Goal: Task Accomplishment & Management: Manage account settings

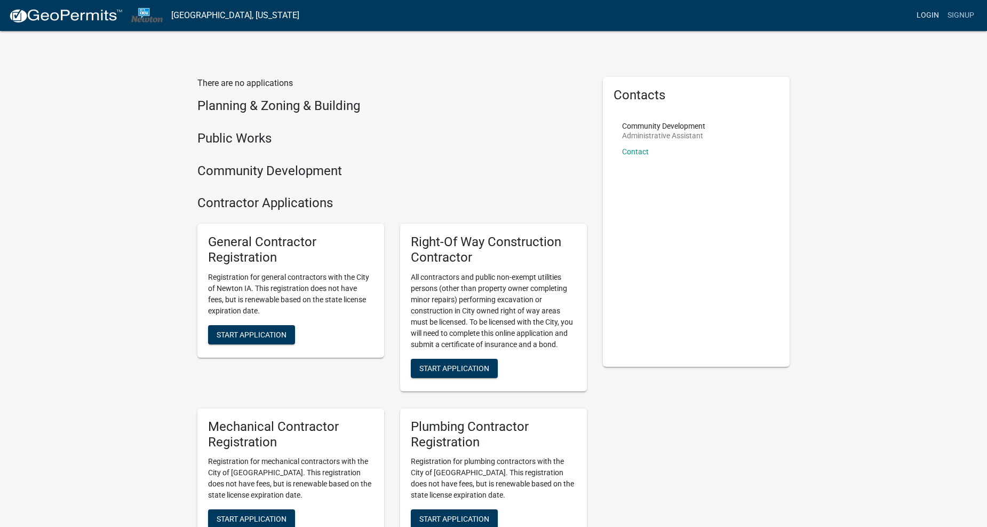
click at [931, 18] on link "Login" at bounding box center [927, 15] width 31 height 20
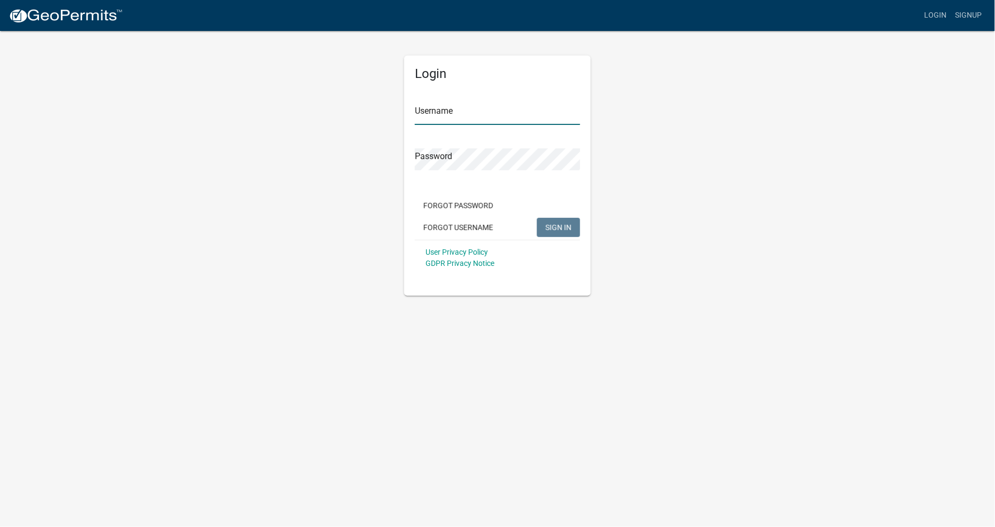
type input "BethanyH"
click at [558, 234] on button "SIGN IN" at bounding box center [558, 227] width 43 height 19
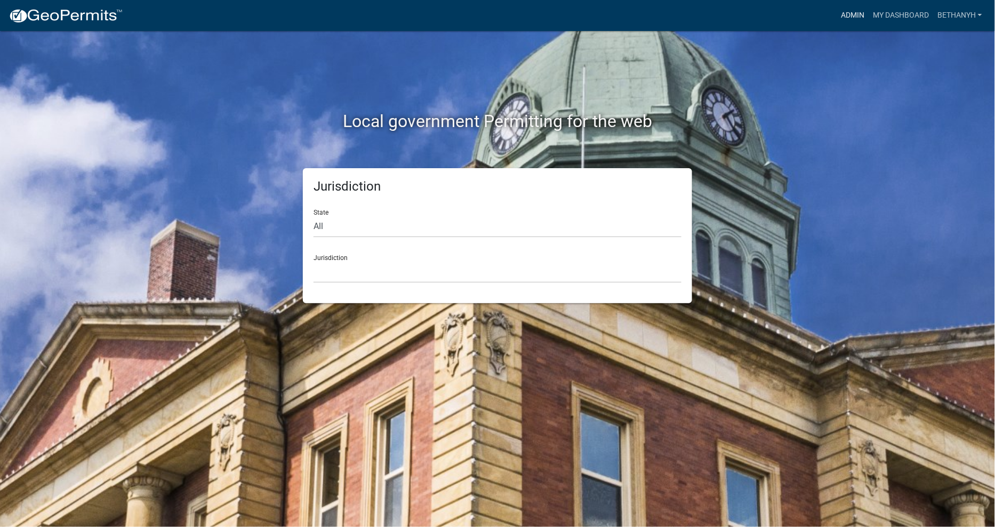
click at [862, 14] on link "Admin" at bounding box center [853, 15] width 32 height 20
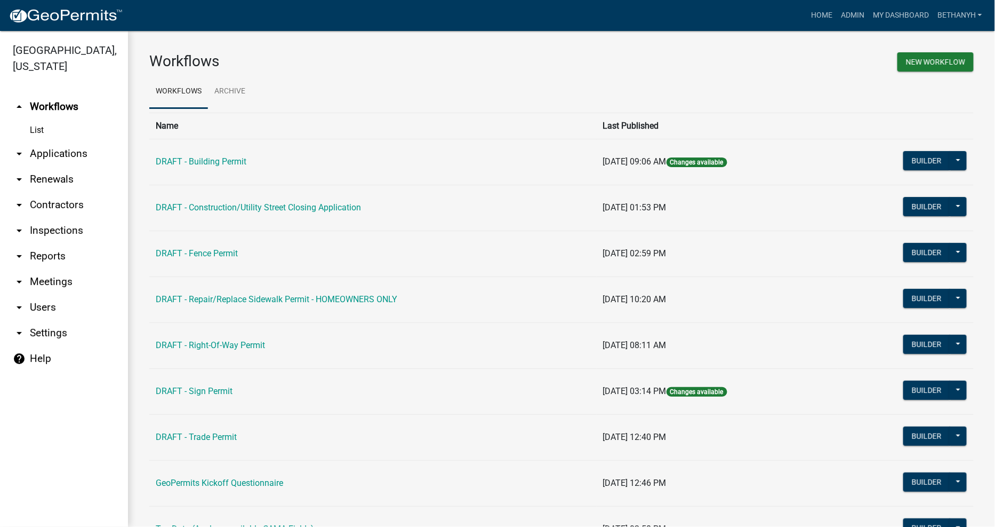
click at [62, 243] on link "arrow_drop_down Reports" at bounding box center [64, 256] width 128 height 26
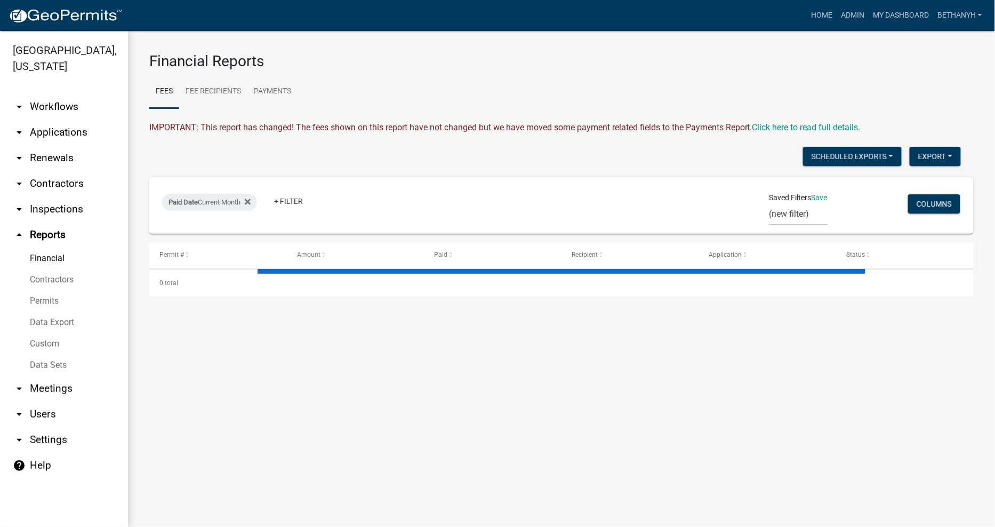
click at [55, 248] on link "Financial" at bounding box center [64, 258] width 128 height 21
click at [54, 248] on link "Financial" at bounding box center [64, 258] width 128 height 21
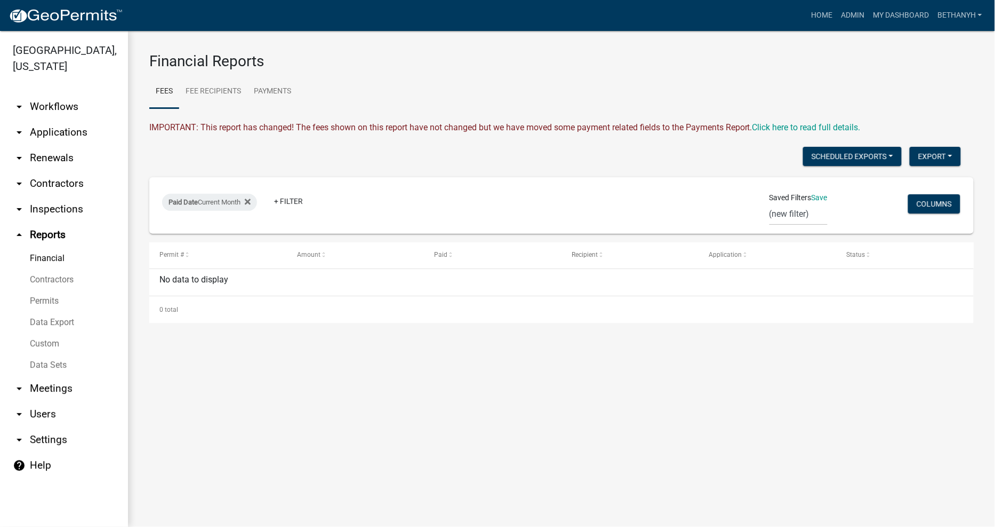
click at [46, 248] on link "Financial" at bounding box center [64, 258] width 128 height 21
click at [713, 398] on main "Financial Reports Fees Fee Recipients Payments IMPORTANT: This report has chang…" at bounding box center [561, 279] width 867 height 496
click at [206, 91] on link "Fee Recipients" at bounding box center [213, 92] width 68 height 34
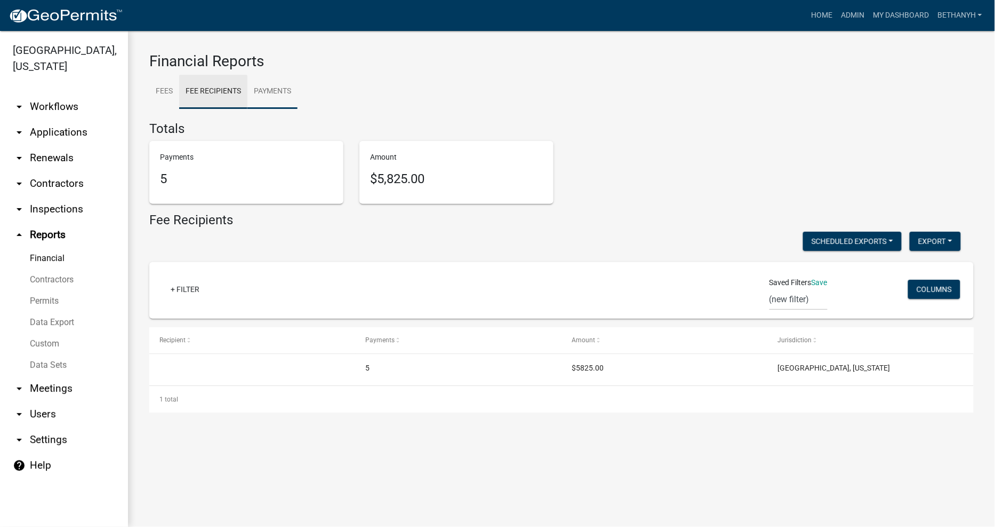
click at [263, 93] on link "Payments" at bounding box center [273, 92] width 50 height 34
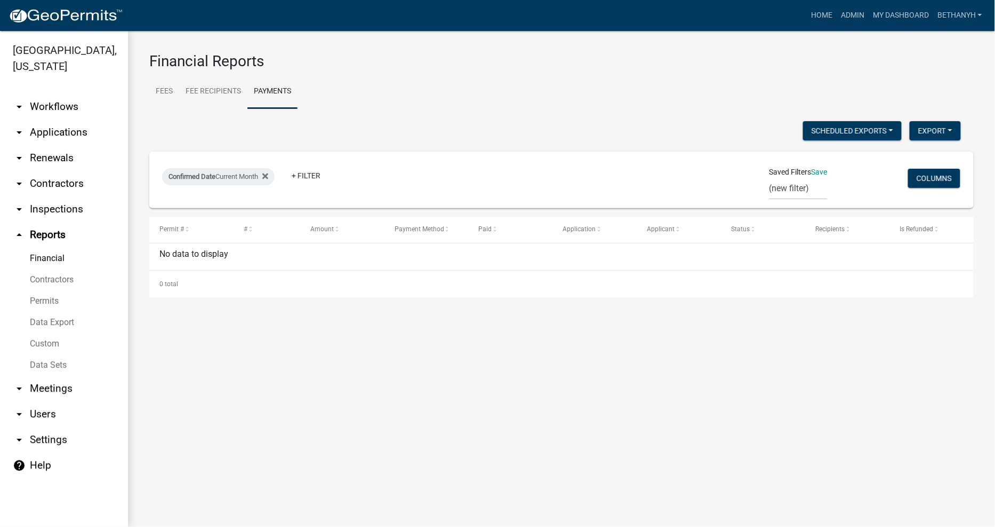
click at [443, 107] on ul "Fees Fee Recipients Payments" at bounding box center [561, 92] width 825 height 34
click at [210, 92] on link "Fee Recipients" at bounding box center [213, 92] width 68 height 34
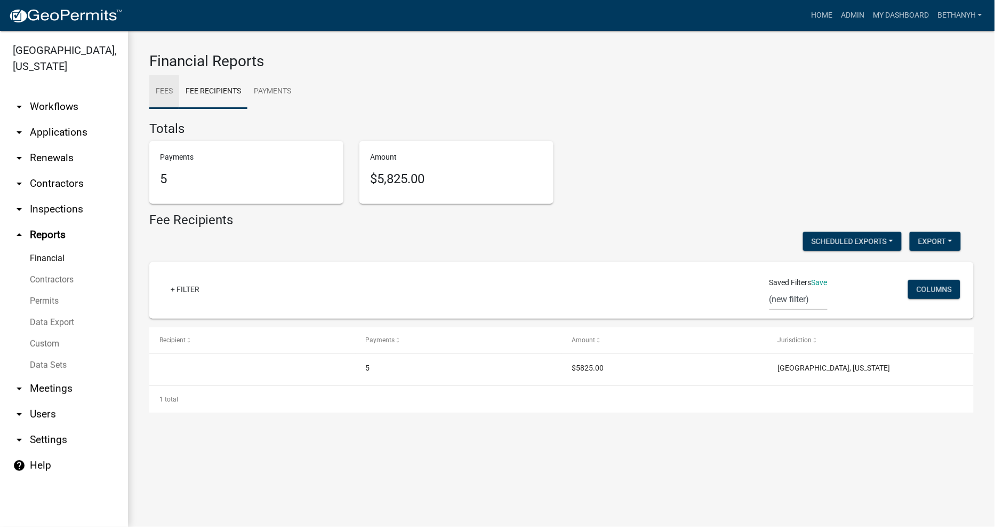
click at [170, 94] on link "Fees" at bounding box center [164, 92] width 30 height 34
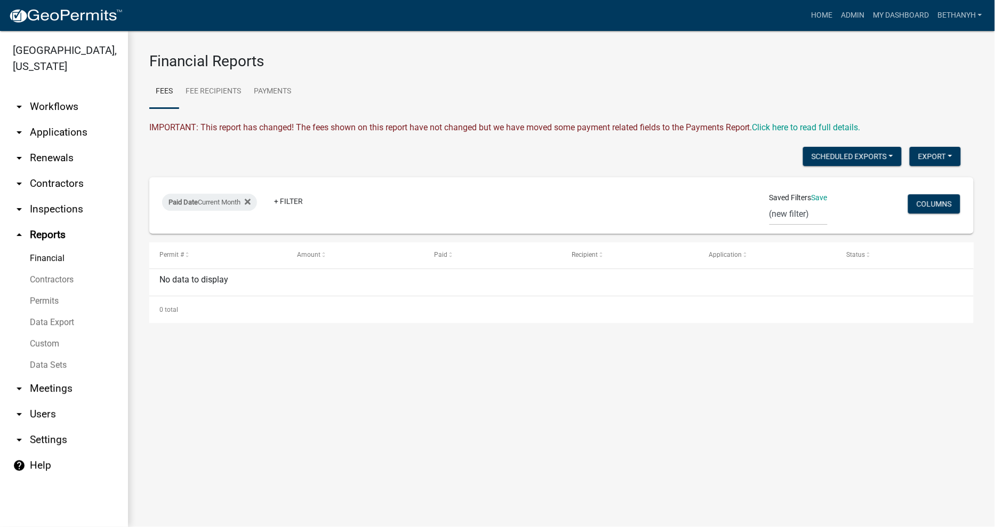
click at [390, 460] on main "Financial Reports Fees Fee Recipients Payments IMPORTANT: This report has chang…" at bounding box center [561, 279] width 867 height 496
click at [314, 459] on main "Financial Reports Fees Fee Recipients Payments IMPORTANT: This report has chang…" at bounding box center [561, 279] width 867 height 496
click at [61, 354] on link "Data Sets" at bounding box center [64, 364] width 128 height 21
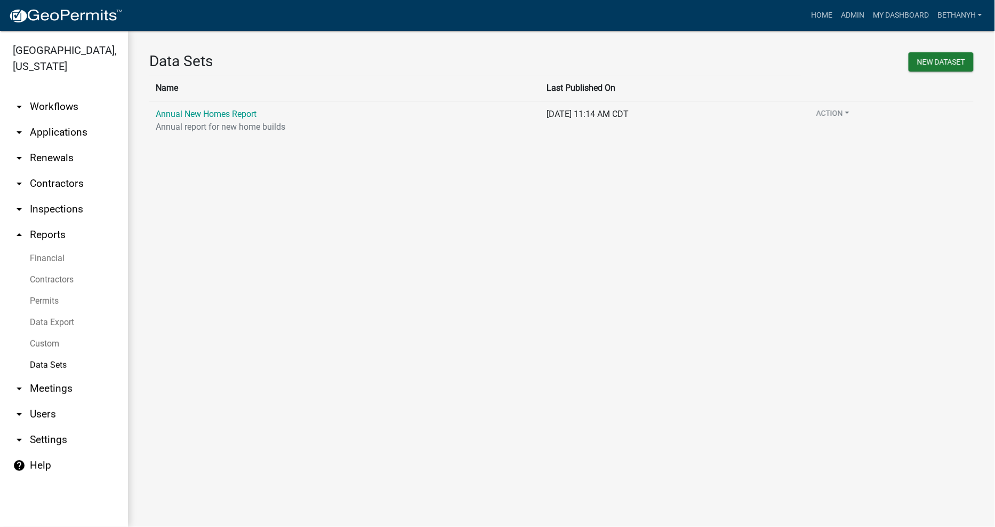
click at [37, 248] on link "Financial" at bounding box center [64, 258] width 128 height 21
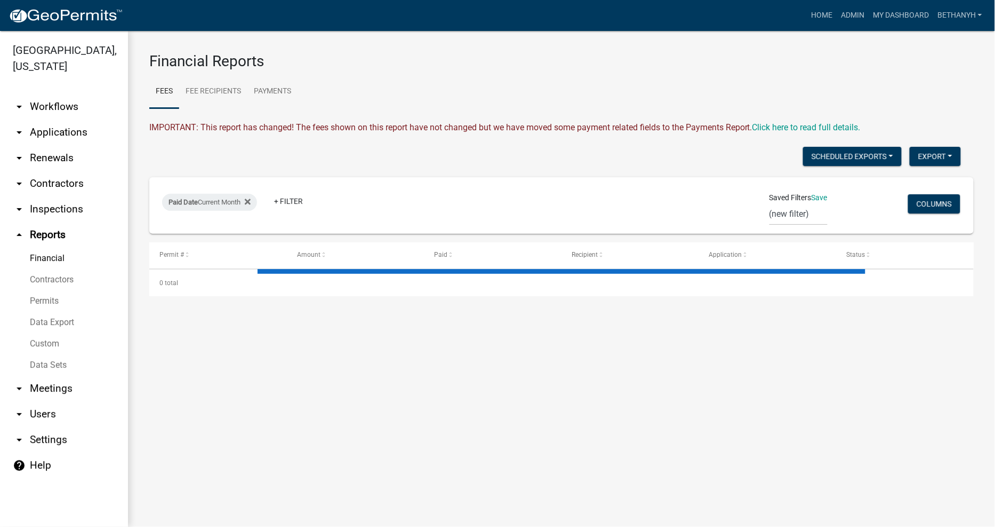
click at [879, 204] on div "Paid Date Current Month + Filter Saved Filters Save (new filter) Columns" at bounding box center [561, 205] width 815 height 57
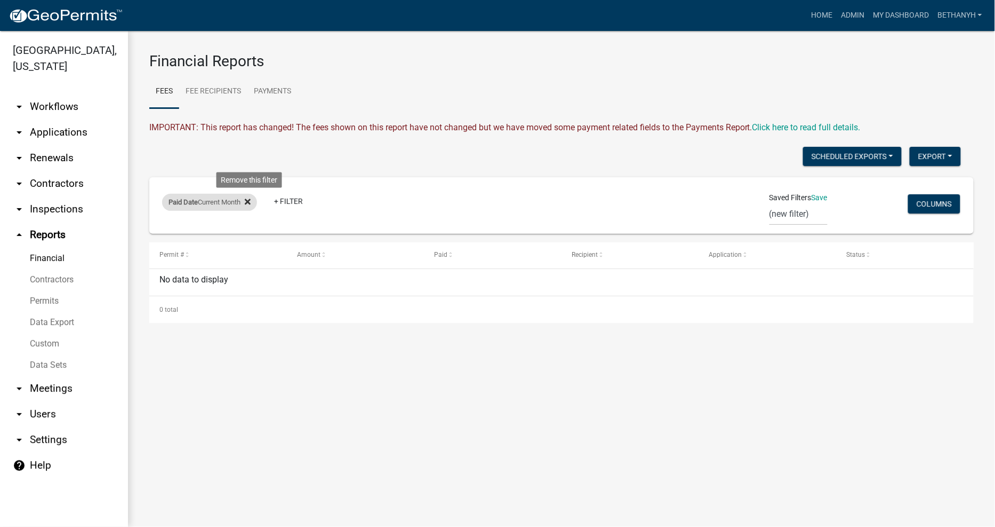
click at [251, 204] on icon at bounding box center [248, 201] width 6 height 9
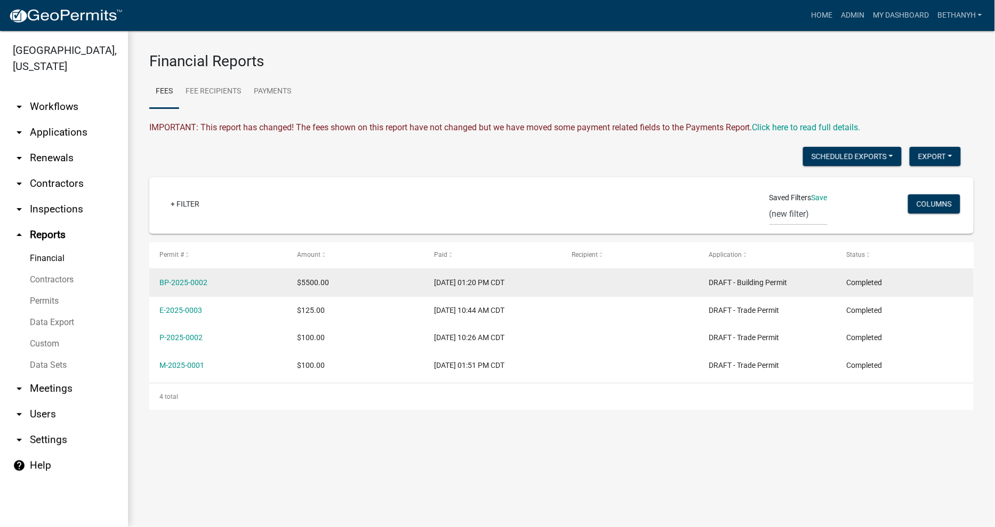
click at [950, 278] on div "Completed" at bounding box center [905, 282] width 117 height 12
drag, startPoint x: 950, startPoint y: 277, endPoint x: 646, endPoint y: 271, distance: 304.1
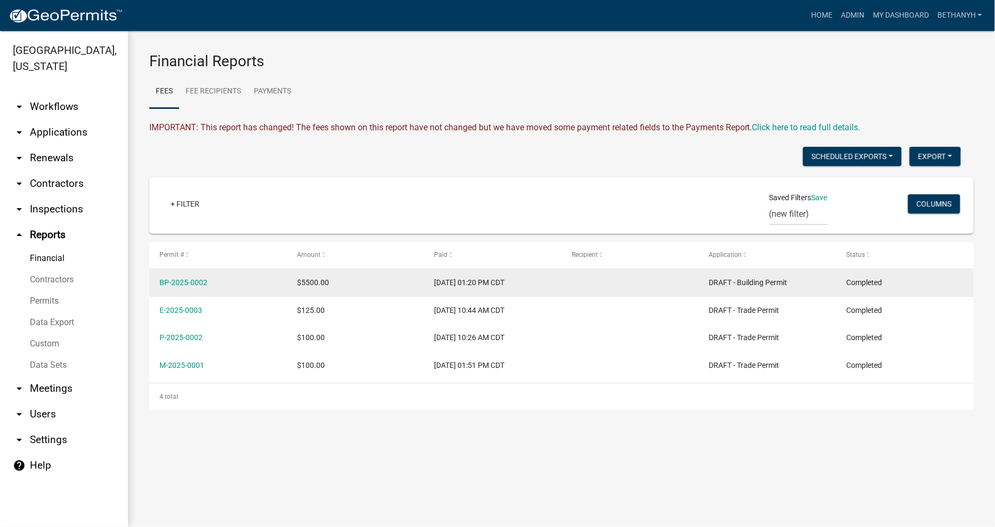
click at [646, 271] on datatable-body-cell at bounding box center [631, 283] width 138 height 28
click at [167, 280] on link "BP-2025-0002" at bounding box center [183, 282] width 48 height 9
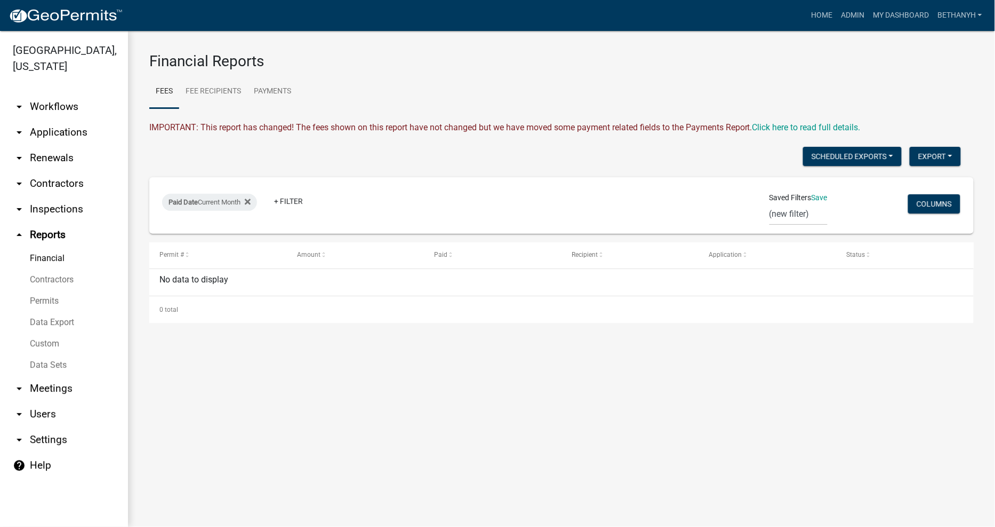
click at [604, 405] on main "Financial Reports Fees Fee Recipients Payments IMPORTANT: This report has chang…" at bounding box center [561, 279] width 867 height 496
click at [245, 200] on fa-icon at bounding box center [246, 202] width 10 height 17
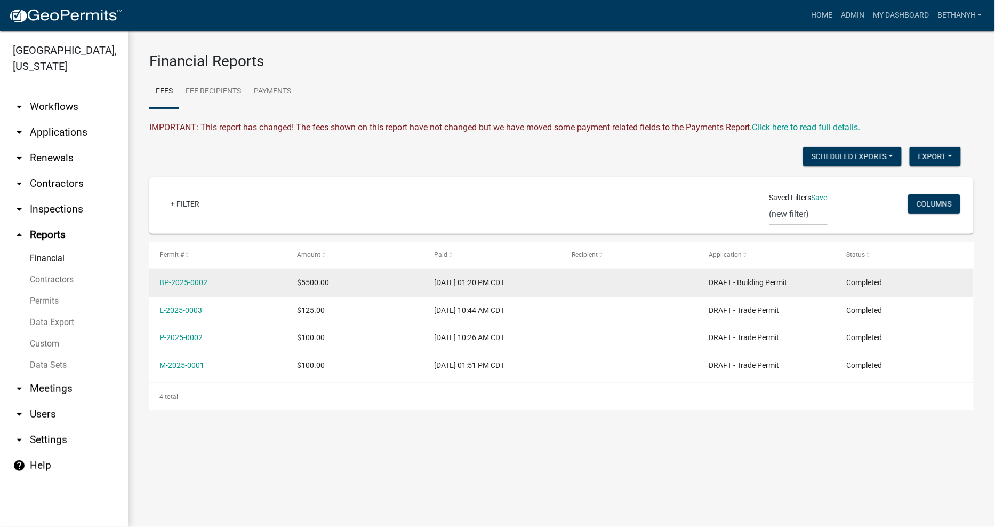
click at [588, 281] on datatable-body-cell at bounding box center [631, 283] width 138 height 28
click at [954, 278] on div "Completed" at bounding box center [905, 282] width 117 height 12
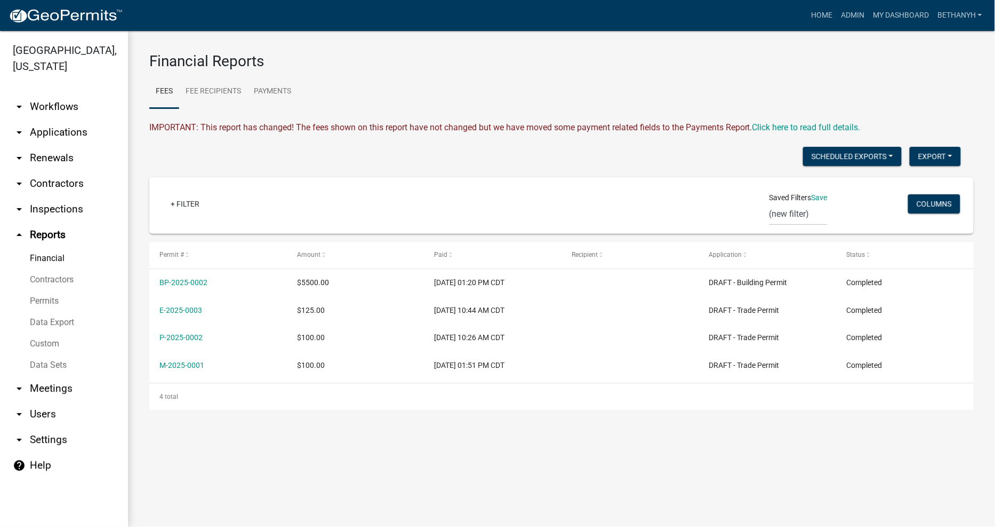
drag, startPoint x: 961, startPoint y: 389, endPoint x: 957, endPoint y: 386, distance: 5.7
click at [966, 414] on div "Financial Reports Fees Fee Recipients Payments IMPORTANT: This report has chang…" at bounding box center [561, 231] width 867 height 400
click at [838, 450] on main "Financial Reports Fees Fee Recipients Payments IMPORTANT: This report has chang…" at bounding box center [561, 279] width 867 height 496
click at [546, 147] on div "Scheduled Exports + Create New Export Excel Format (.xlsx) CSV Format (.csv)" at bounding box center [555, 158] width 828 height 22
click at [185, 435] on main "Financial Reports Fees Fee Recipients Payments IMPORTANT: This report has chang…" at bounding box center [561, 279] width 867 height 496
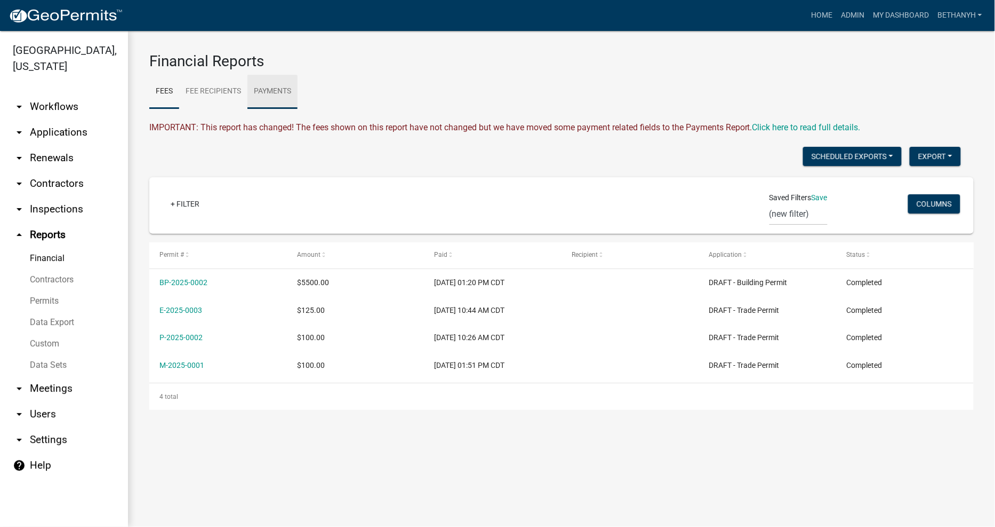
click at [273, 79] on link "Payments" at bounding box center [273, 92] width 50 height 34
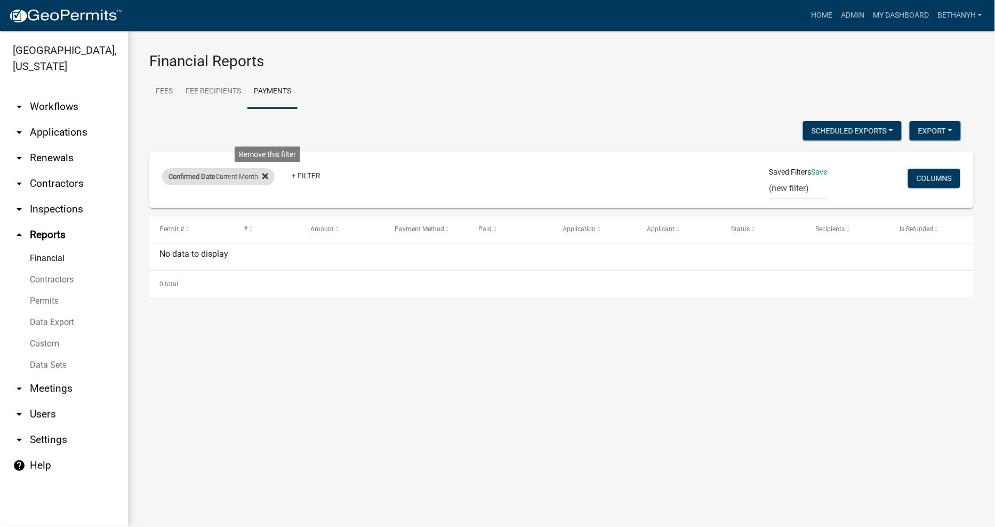
click at [266, 175] on fa-icon at bounding box center [263, 176] width 10 height 17
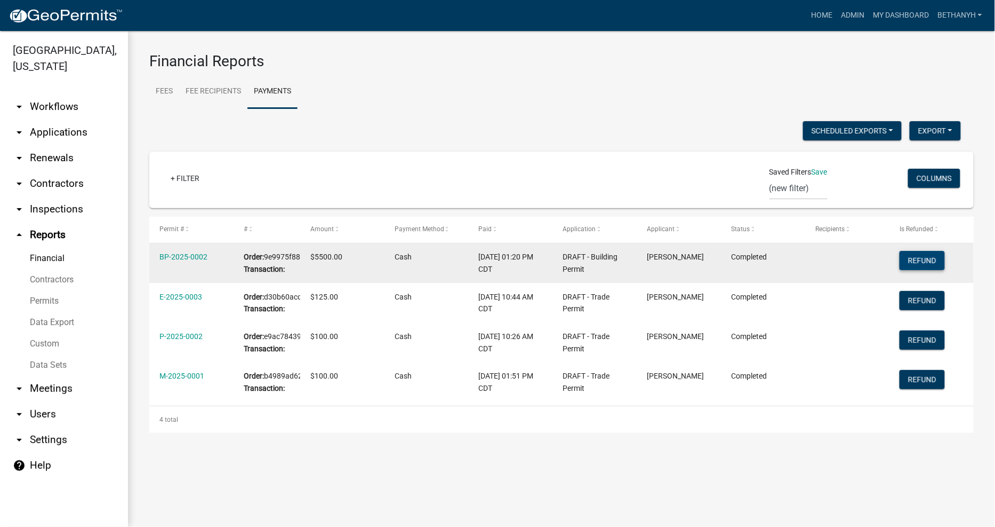
click at [929, 263] on button "Refund" at bounding box center [922, 260] width 45 height 19
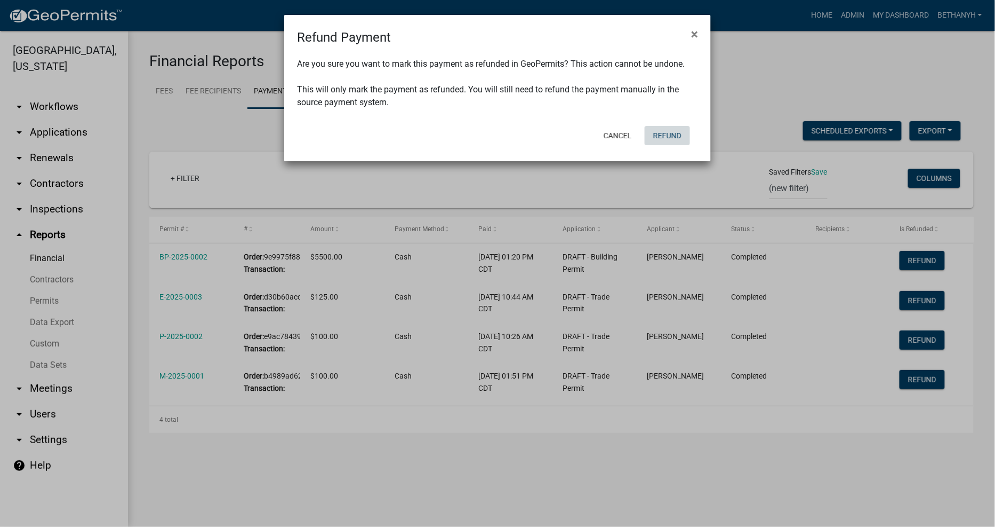
click at [681, 135] on button "Refund" at bounding box center [667, 135] width 45 height 19
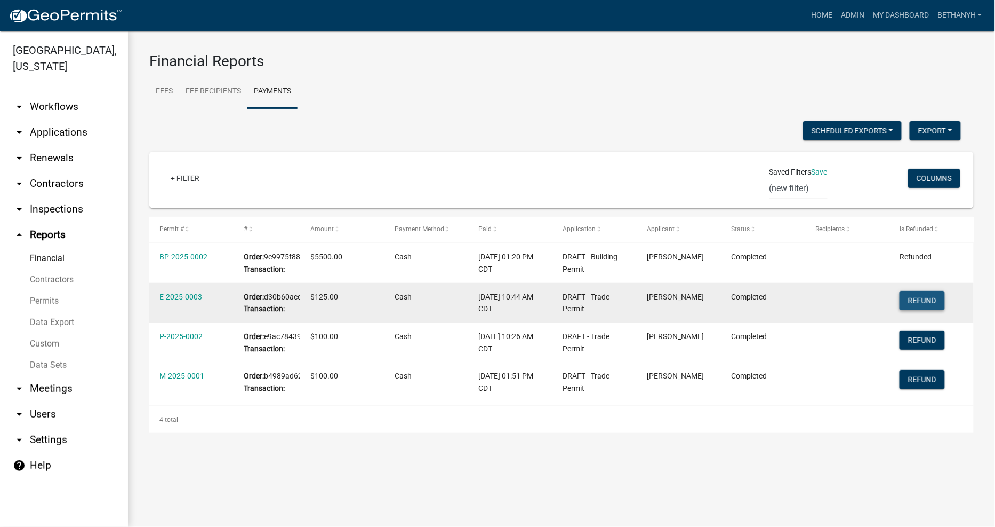
click at [923, 310] on button "Refund" at bounding box center [922, 300] width 45 height 19
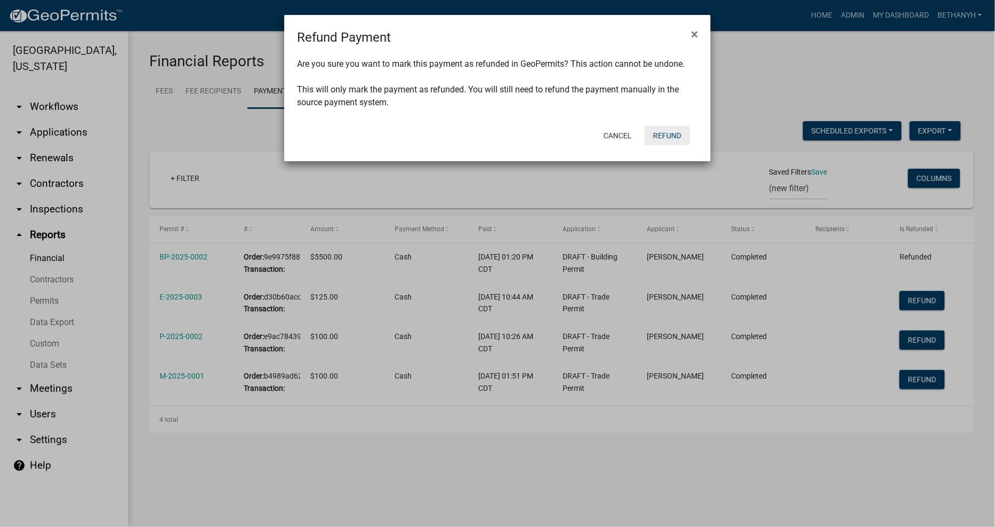
click at [653, 136] on button "Refund" at bounding box center [667, 135] width 45 height 19
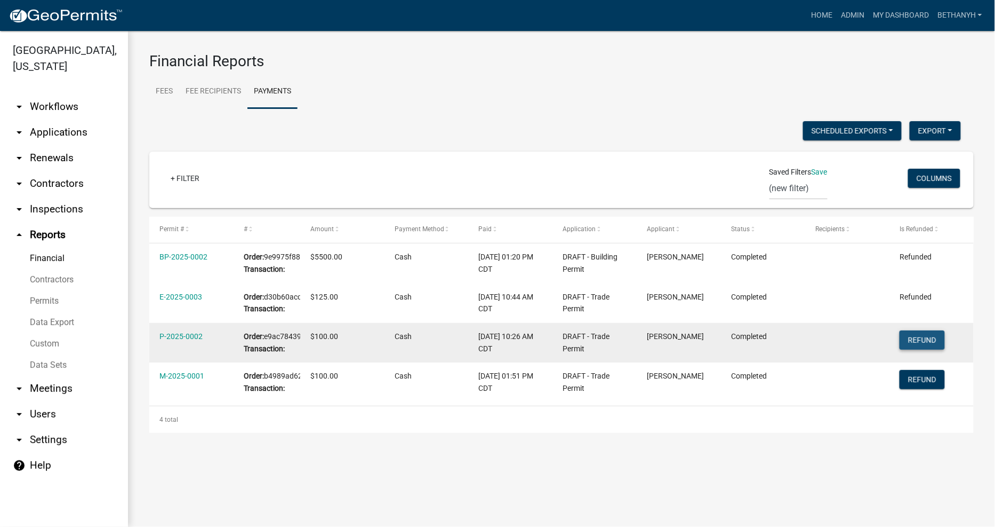
click at [913, 349] on button "Refund" at bounding box center [922, 339] width 45 height 19
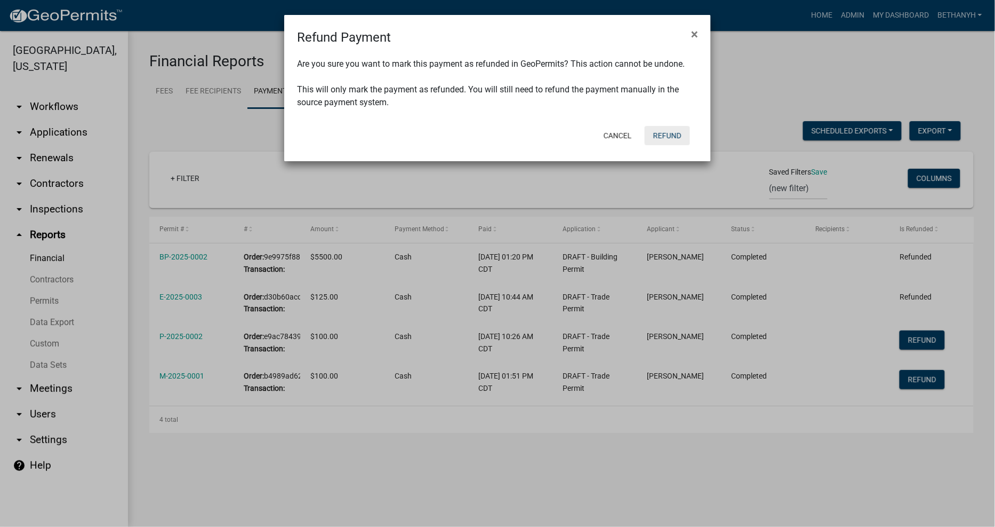
click at [678, 134] on button "Refund" at bounding box center [667, 135] width 45 height 19
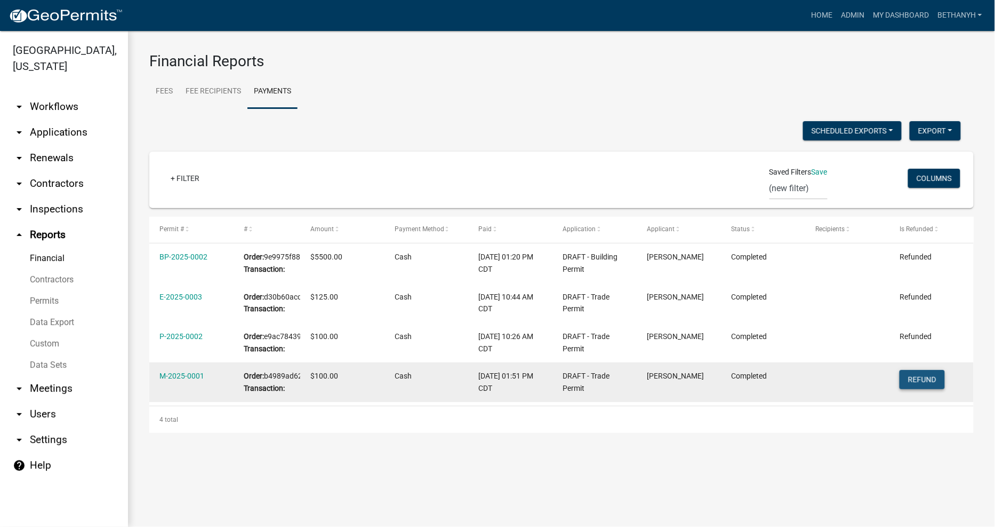
click at [920, 389] on button "Refund" at bounding box center [922, 379] width 45 height 19
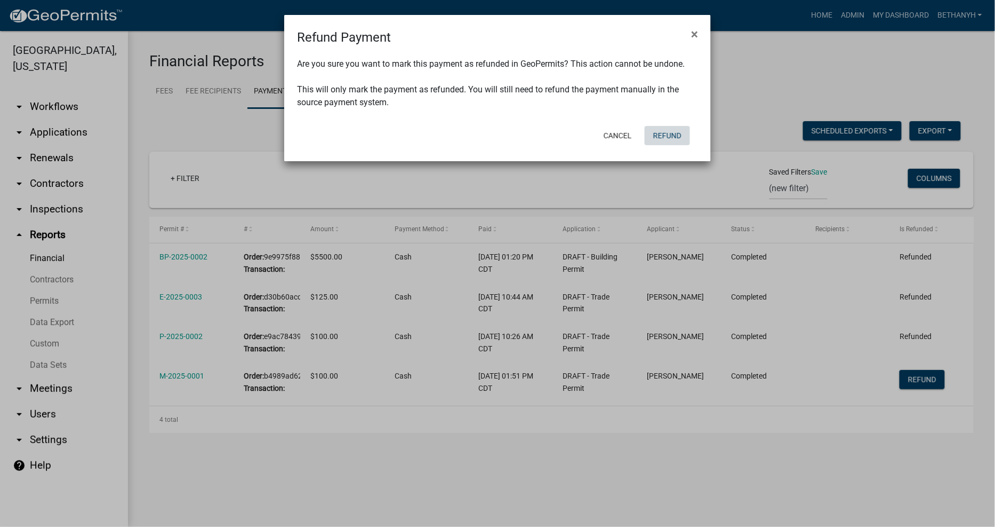
click at [672, 136] on button "Refund" at bounding box center [667, 135] width 45 height 19
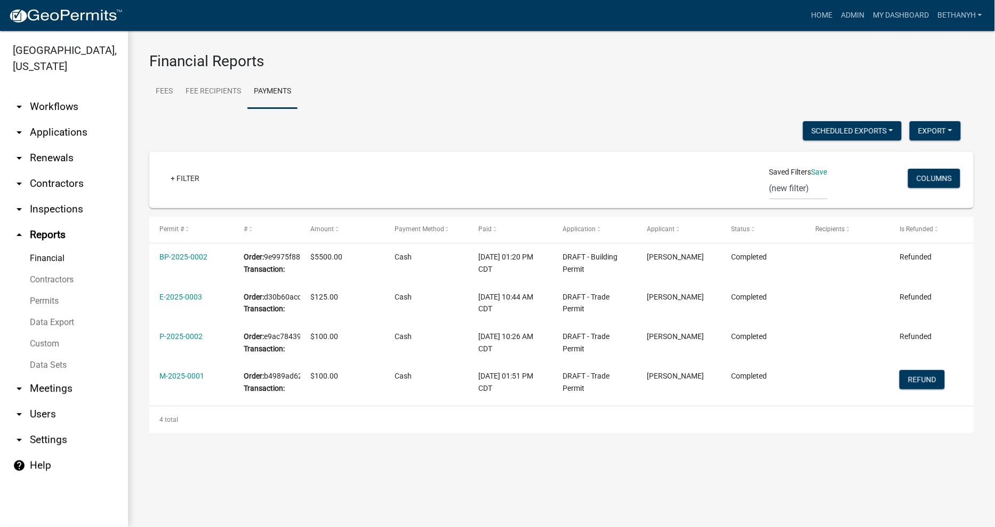
click at [809, 433] on div "4 total" at bounding box center [561, 419] width 825 height 27
click at [611, 139] on div "Scheduled Exports + Create New Export Excel Format (.xlsx) CSV Format (.csv)" at bounding box center [555, 132] width 828 height 22
